Goal: Navigation & Orientation: Find specific page/section

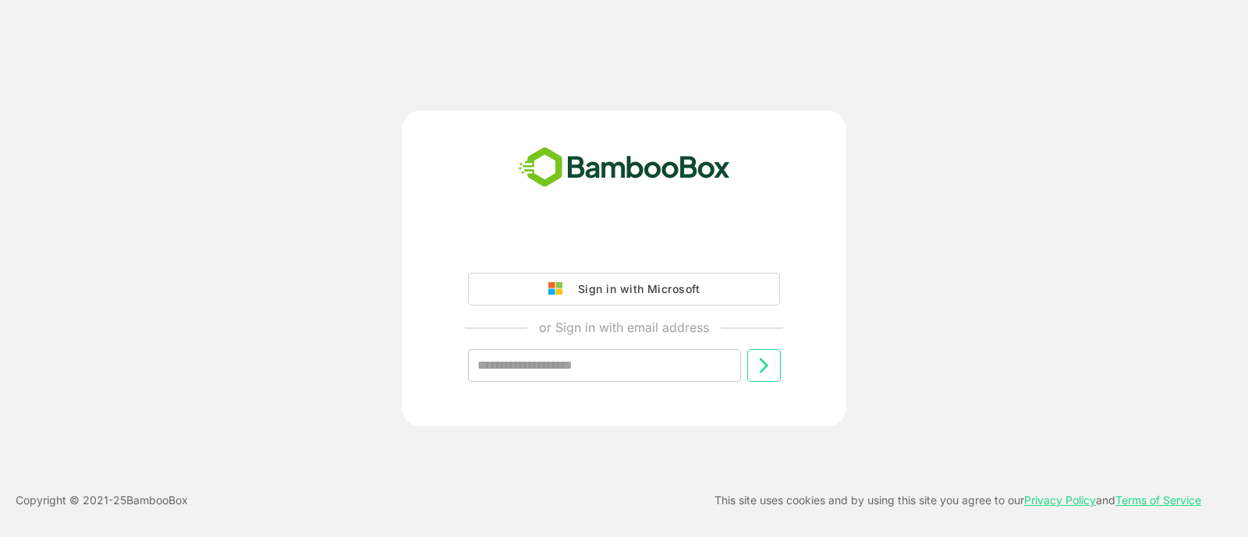
click at [624, 293] on div "Sign in with Microsoft" at bounding box center [634, 289] width 129 height 20
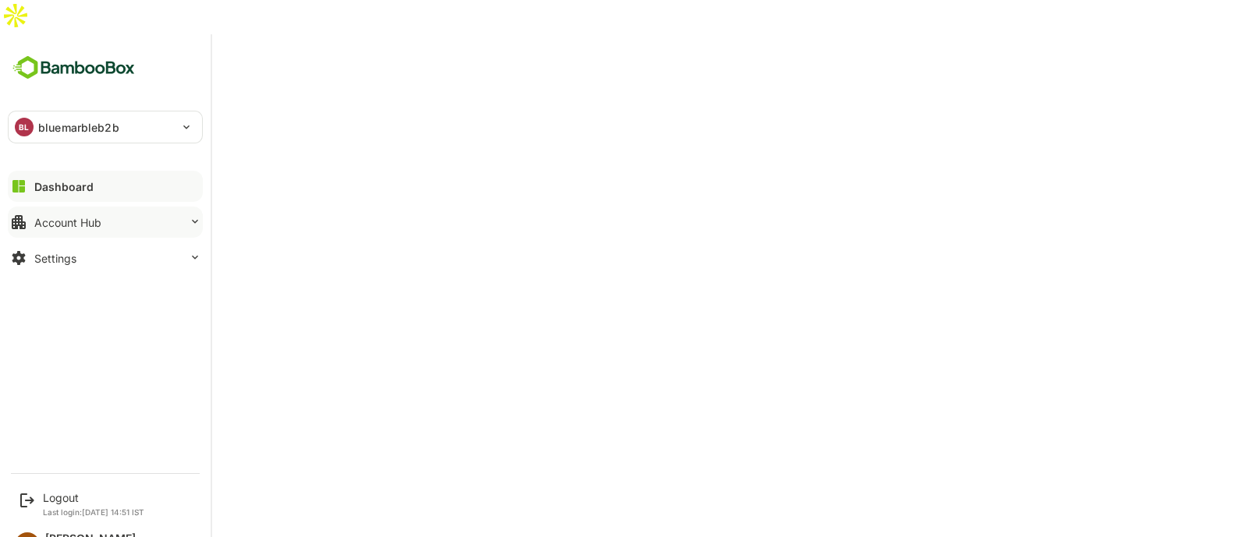
click at [39, 216] on div "Account Hub" at bounding box center [67, 222] width 67 height 13
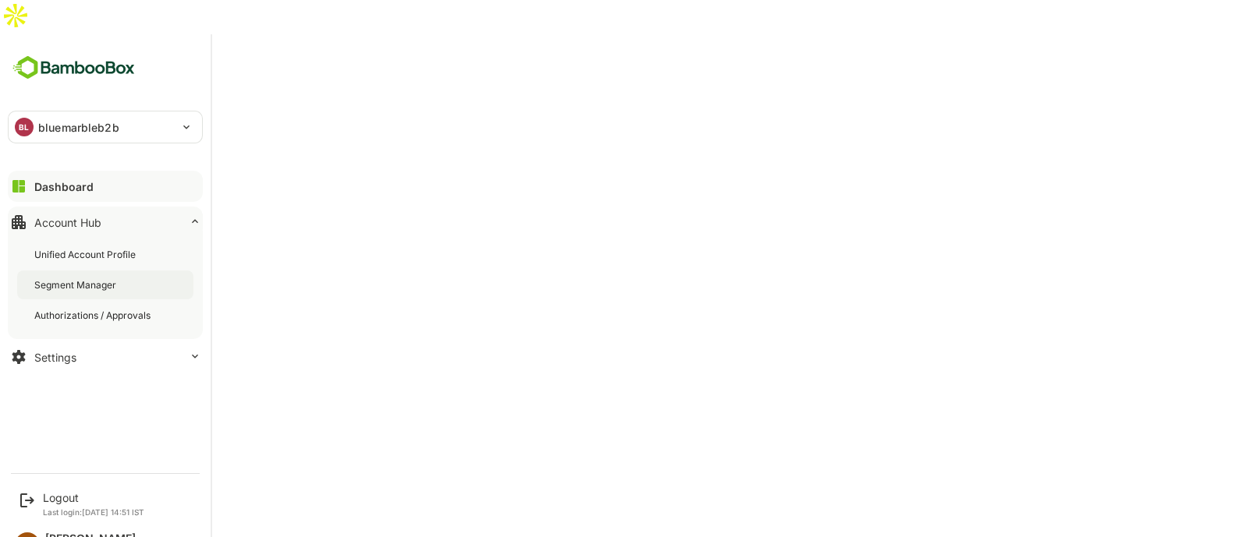
click at [94, 278] on div "Segment Manager" at bounding box center [76, 284] width 85 height 13
click at [105, 171] on button "Dashboard" at bounding box center [105, 186] width 195 height 31
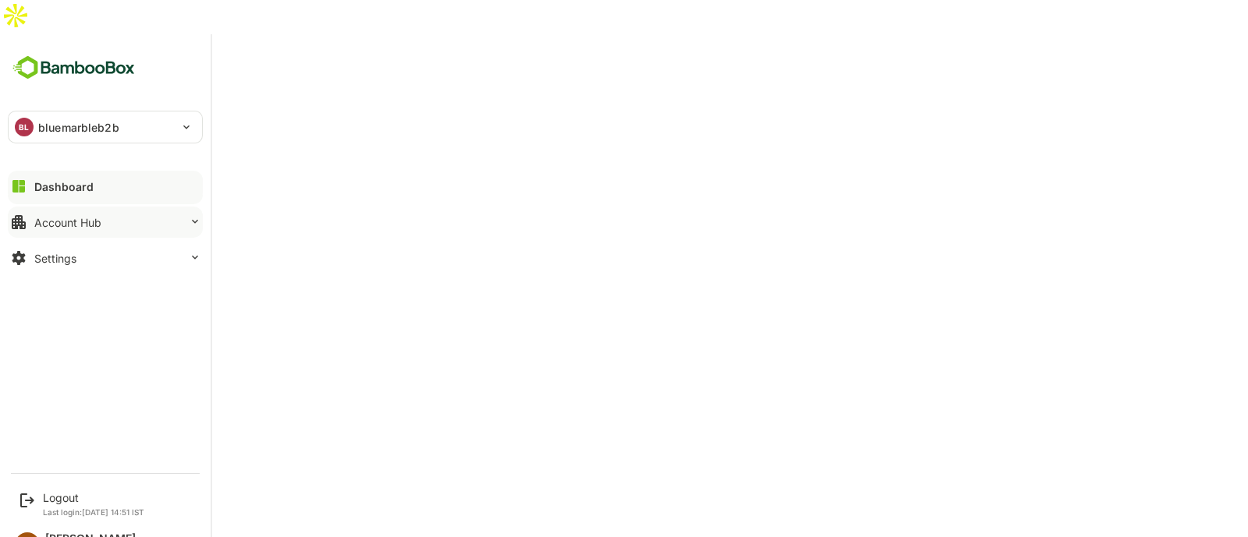
click at [80, 216] on div "Account Hub" at bounding box center [67, 222] width 67 height 13
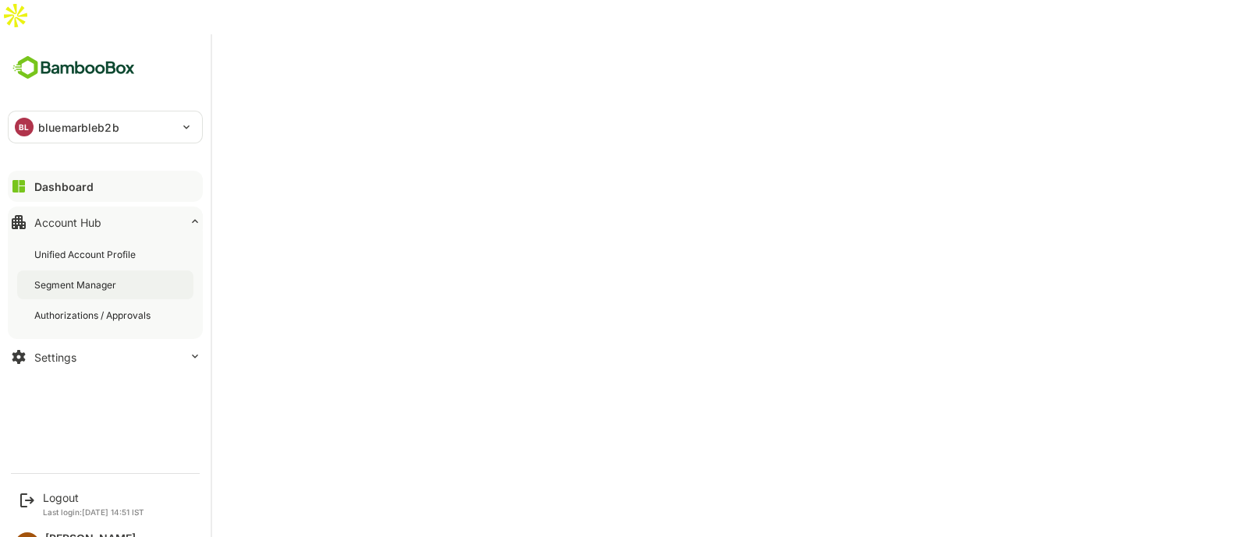
click at [74, 278] on div "Segment Manager" at bounding box center [76, 284] width 85 height 13
